Goal: Contribute content: Add original content to the website for others to see

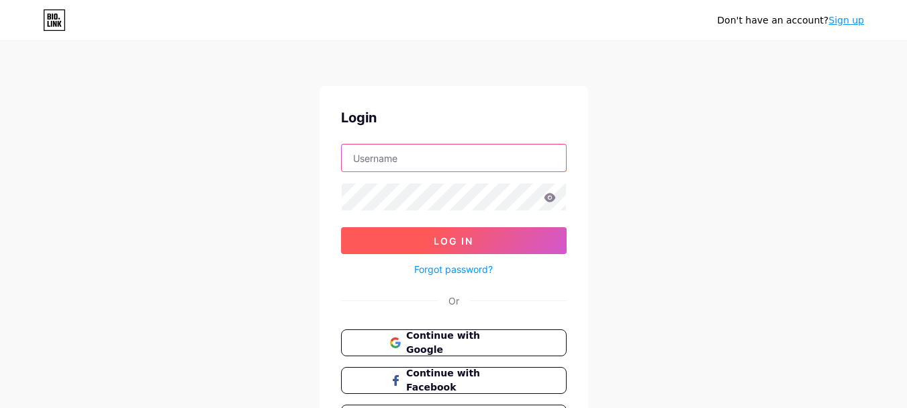
type input "[EMAIL_ADDRESS][DOMAIN_NAME]"
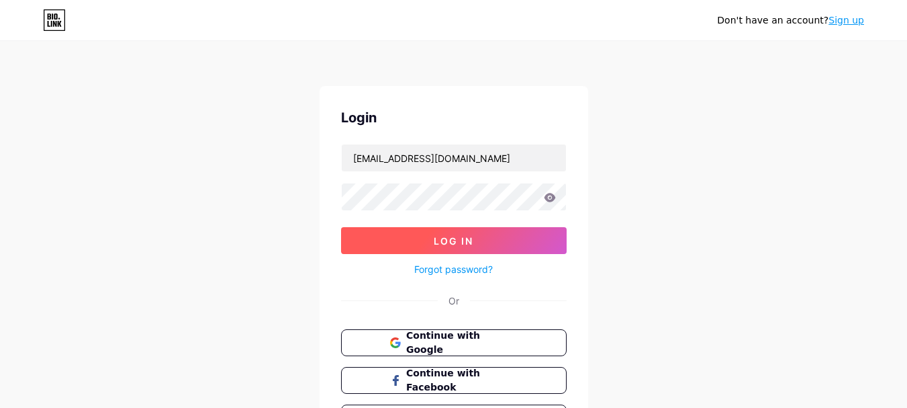
click at [431, 232] on button "Log In" at bounding box center [454, 240] width 226 height 27
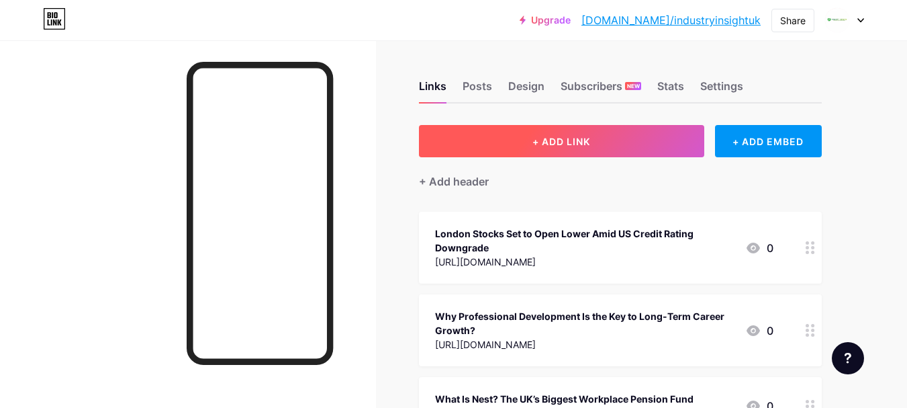
click at [609, 148] on button "+ ADD LINK" at bounding box center [561, 141] width 285 height 32
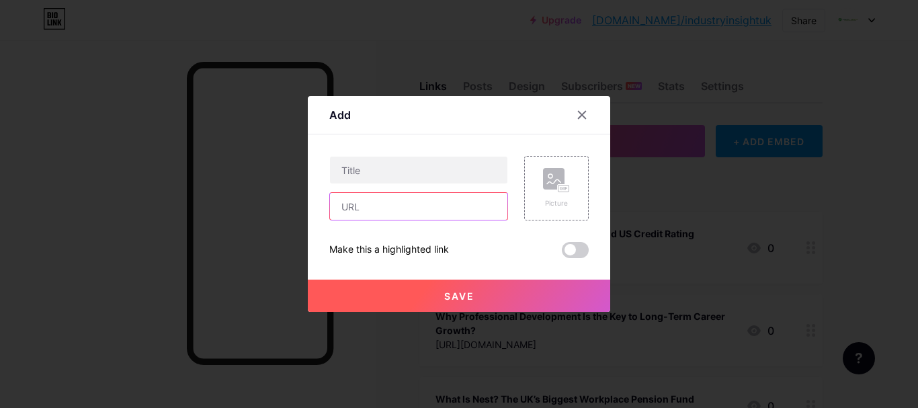
click at [450, 205] on input "text" at bounding box center [418, 206] width 177 height 27
paste input "[URL][DOMAIN_NAME]"
type input "[URL][DOMAIN_NAME]"
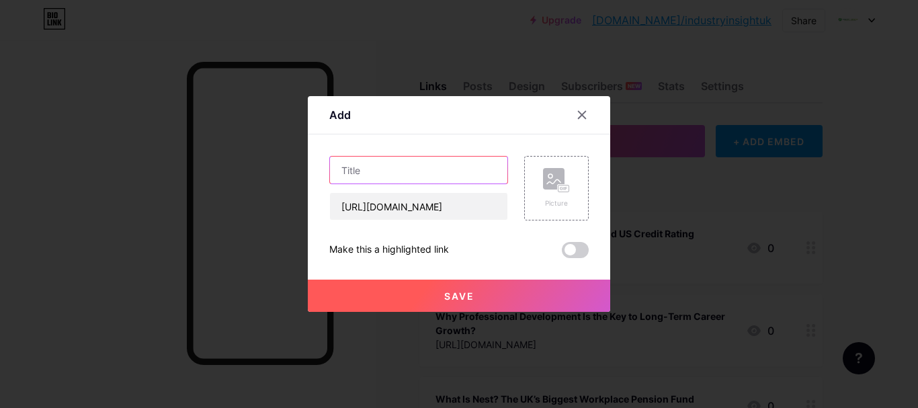
click at [358, 171] on input "text" at bounding box center [418, 170] width 177 height 27
paste input "UK Economic Growth & GDP Trends"
type input "UK Economic Growth & GDP Trends"
click at [520, 294] on button "Save" at bounding box center [459, 295] width 302 height 32
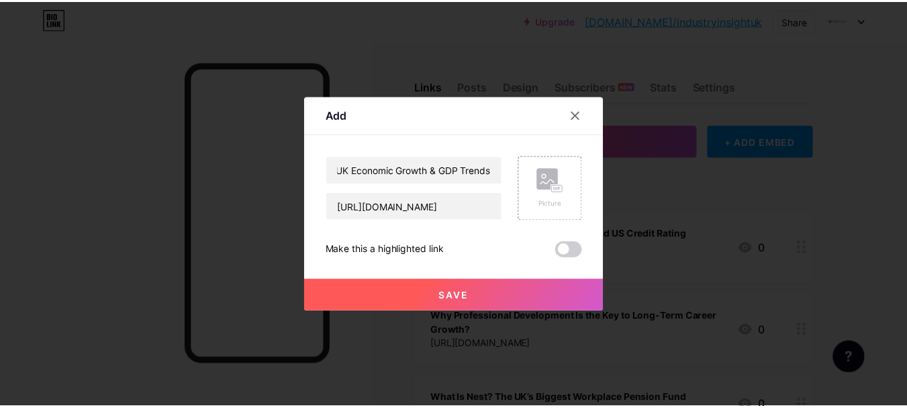
scroll to position [0, 0]
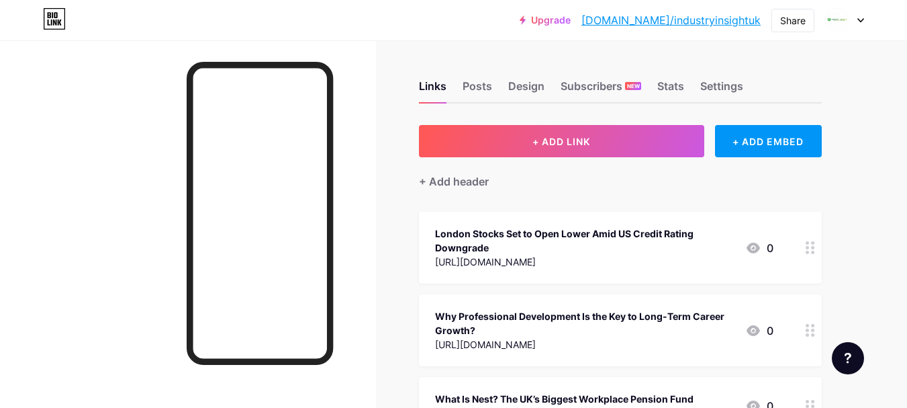
click at [711, 19] on link "[DOMAIN_NAME]/industryinsightuk" at bounding box center [671, 20] width 179 height 16
